Goal: Find specific page/section: Find specific page/section

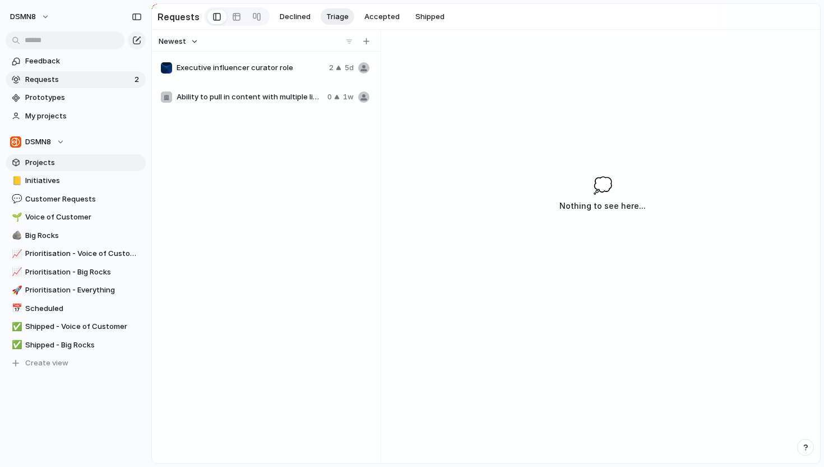
click at [69, 163] on span "Projects" at bounding box center [83, 162] width 117 height 11
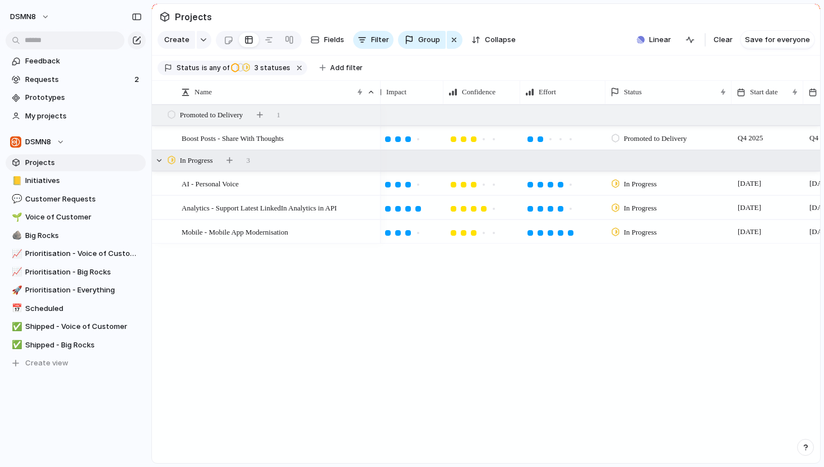
scroll to position [0, 469]
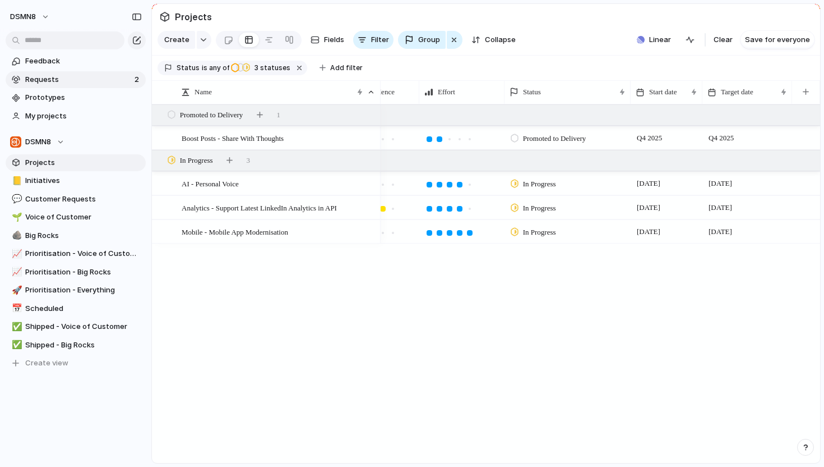
click at [69, 75] on span "Requests" at bounding box center [78, 79] width 106 height 11
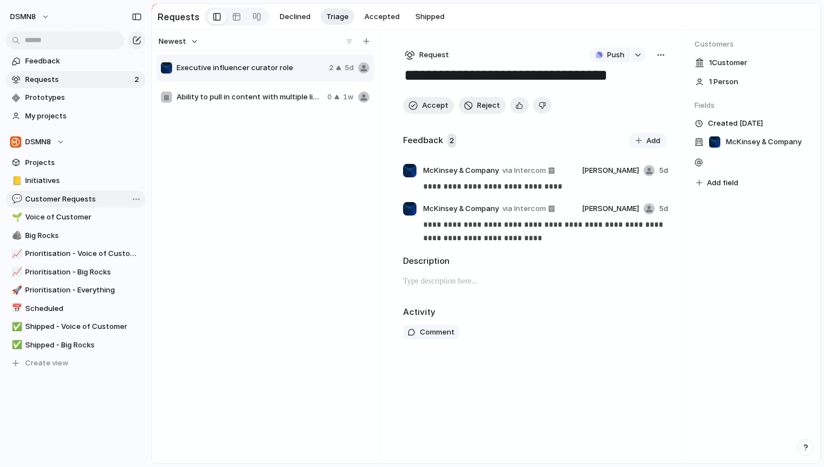
click at [66, 196] on span "Customer Requests" at bounding box center [83, 198] width 117 height 11
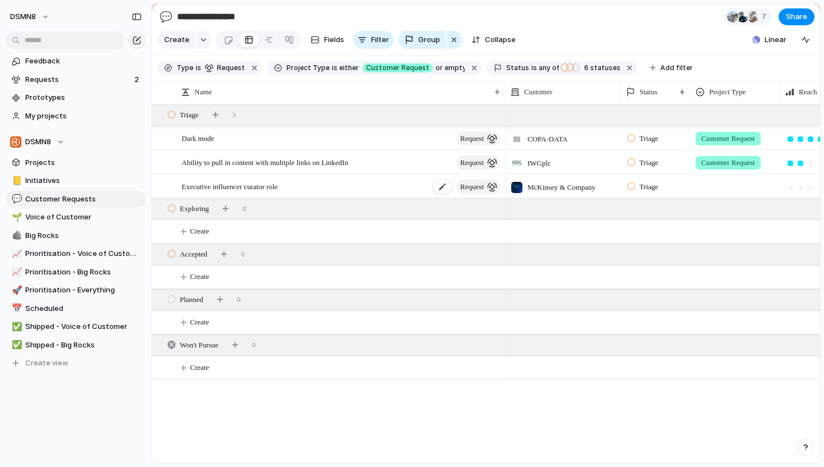
click at [215, 184] on span "Executive influencer curator role" at bounding box center [230, 185] width 96 height 13
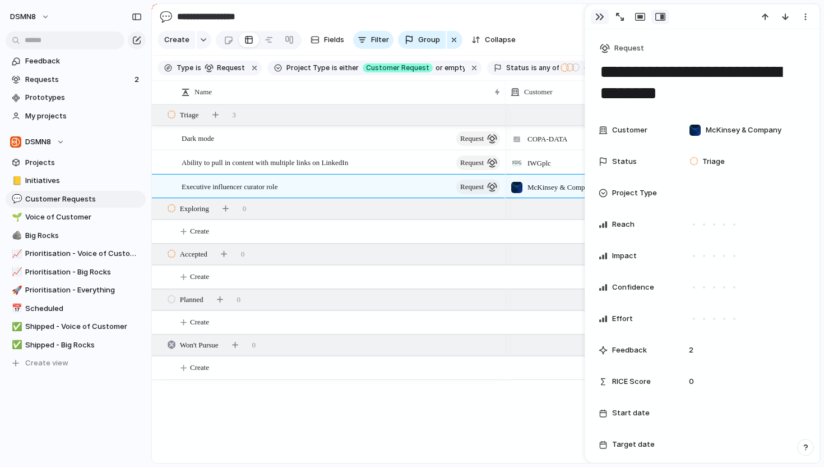
click at [605, 16] on button "button" at bounding box center [600, 17] width 18 height 15
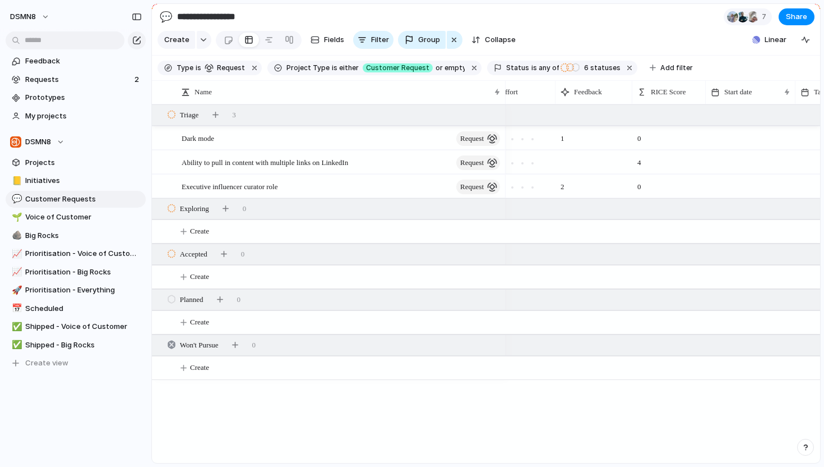
click at [570, 191] on div "2" at bounding box center [594, 183] width 76 height 17
click at [561, 185] on span "2" at bounding box center [562, 183] width 13 height 17
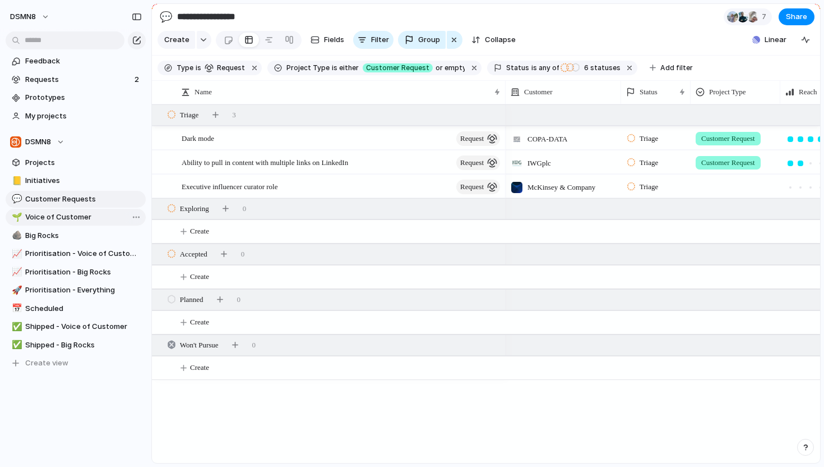
click at [90, 224] on link "🌱 Voice of Customer" at bounding box center [76, 217] width 140 height 17
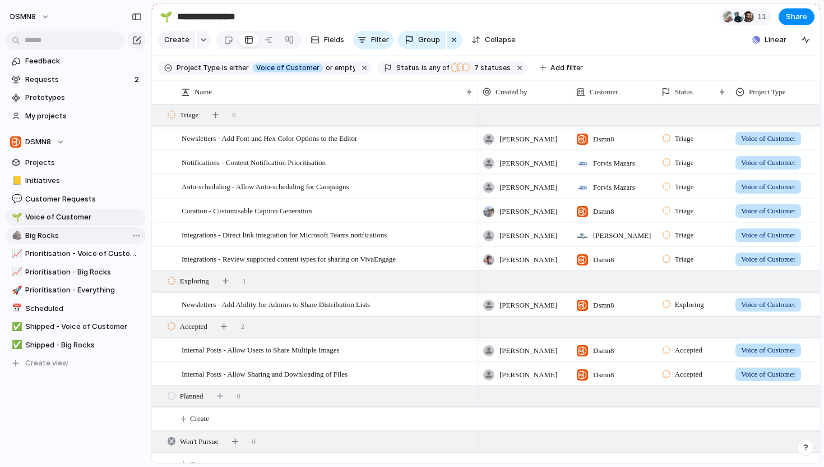
click at [102, 242] on link "🪨 Big Rocks" at bounding box center [76, 235] width 140 height 17
type input "*********"
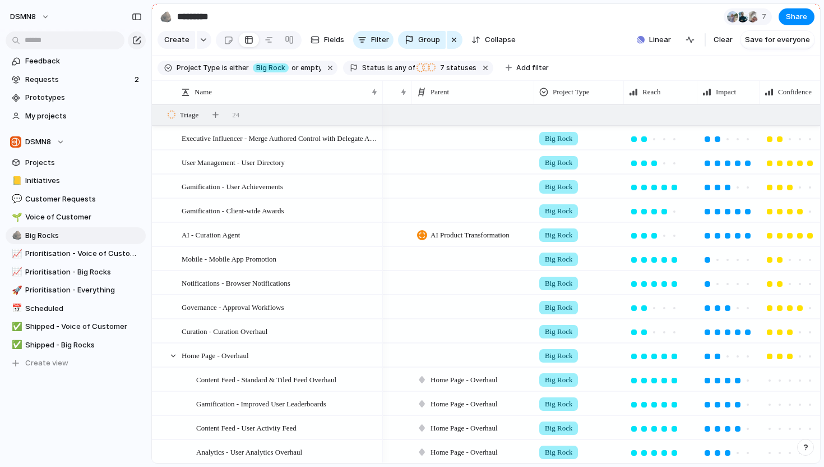
drag, startPoint x: 497, startPoint y: 91, endPoint x: 380, endPoint y: 91, distance: 117.2
click at [380, 91] on div at bounding box center [383, 92] width 6 height 24
